Goal: Information Seeking & Learning: Learn about a topic

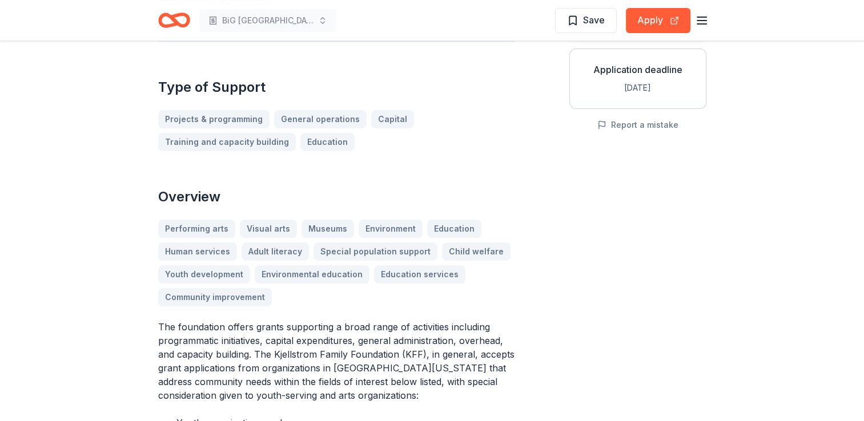
scroll to position [228, 0]
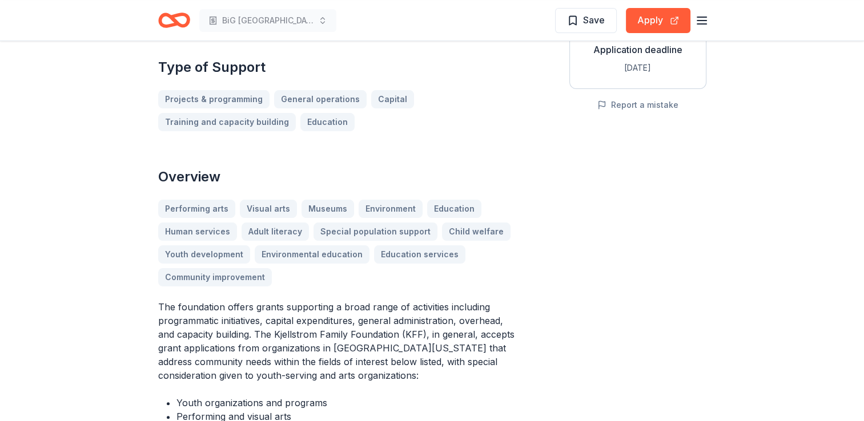
click at [387, 217] on div "Performing arts Visual arts Museums Environment Education Human services Adult …" at bounding box center [336, 243] width 356 height 87
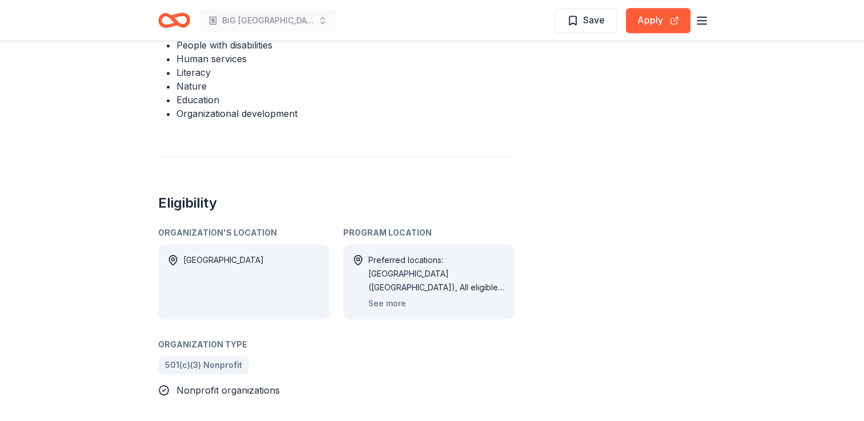
scroll to position [628, 0]
click at [393, 296] on button "See more" at bounding box center [387, 303] width 38 height 14
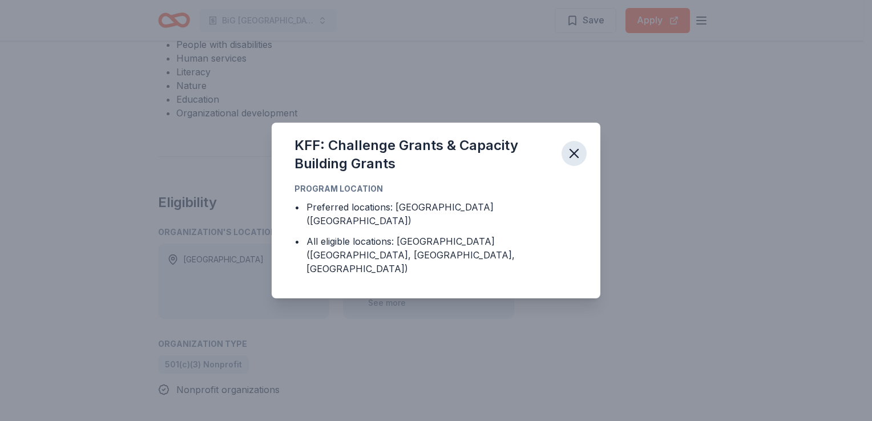
click at [582, 160] on icon "button" at bounding box center [574, 154] width 16 height 16
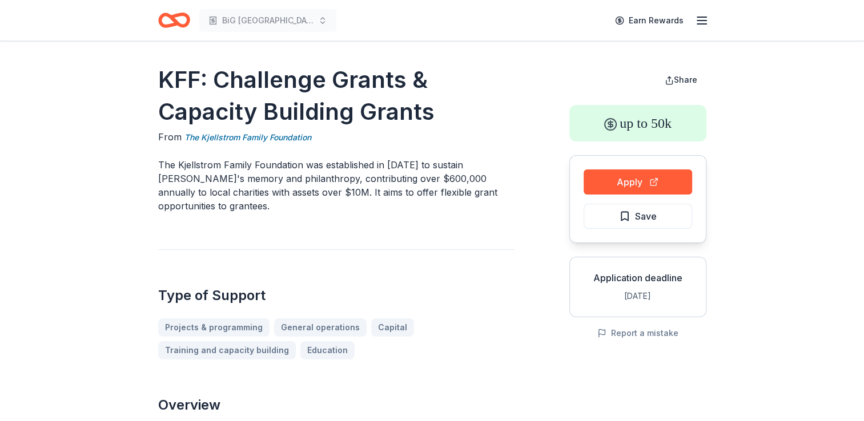
scroll to position [0, 0]
click at [169, 22] on icon "Home" at bounding box center [174, 20] width 32 height 27
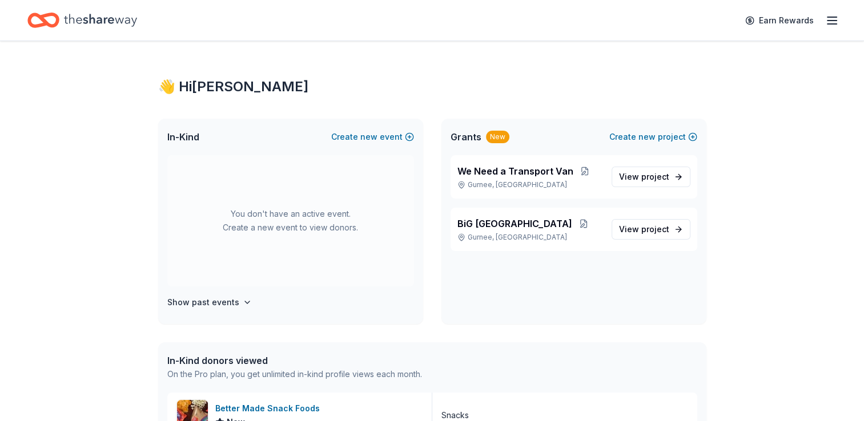
click at [80, 20] on icon "Home" at bounding box center [100, 20] width 73 height 13
click at [433, 69] on div "👋 Hi [PERSON_NAME] In-Kind Create new event You don't have an active event. Cre…" at bounding box center [432, 414] width 584 height 747
click at [102, 90] on div "👋 Hi [PERSON_NAME] In-Kind Create new event You don't have an active event. Cre…" at bounding box center [432, 414] width 864 height 747
click at [106, 13] on icon "Home" at bounding box center [100, 20] width 73 height 23
